Goal: Information Seeking & Learning: Find specific fact

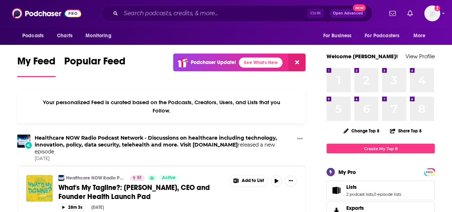
drag, startPoint x: 2, startPoint y: 96, endPoint x: 49, endPoint y: 78, distance: 50.1
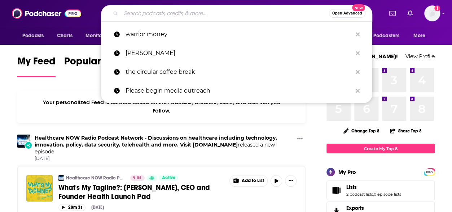
click at [170, 12] on input "Search podcasts, credits, & more..." at bounding box center [225, 14] width 208 height 12
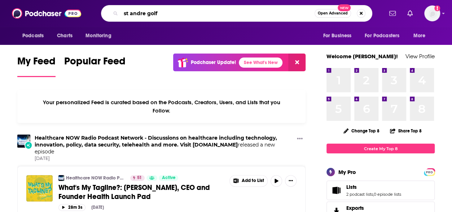
type input "st andre golf"
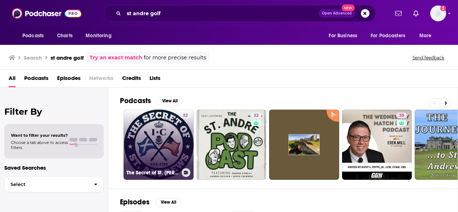
click at [152, 151] on link "32 The Secret of St. [PERSON_NAME]" at bounding box center [158, 144] width 70 height 70
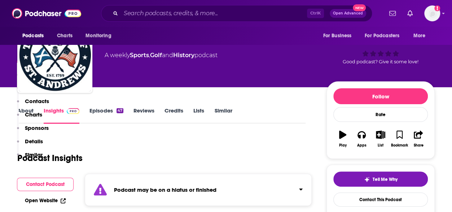
scroll to position [140, 0]
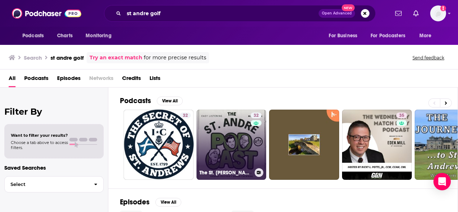
click at [237, 139] on link "32 The St. [PERSON_NAME]" at bounding box center [231, 144] width 70 height 70
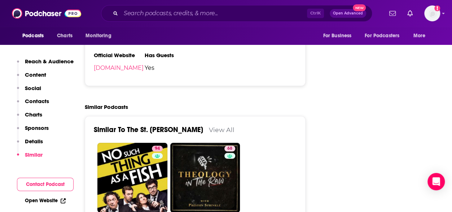
scroll to position [948, 0]
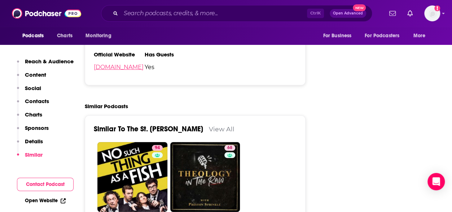
click at [114, 65] on link "[DOMAIN_NAME]" at bounding box center [119, 67] width 50 height 7
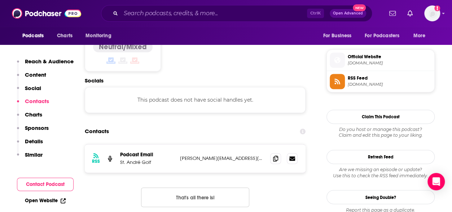
scroll to position [506, 0]
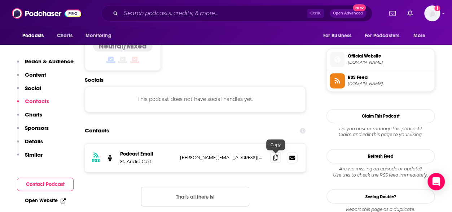
click at [274, 156] on icon at bounding box center [275, 157] width 5 height 6
